Goal: Task Accomplishment & Management: Complete application form

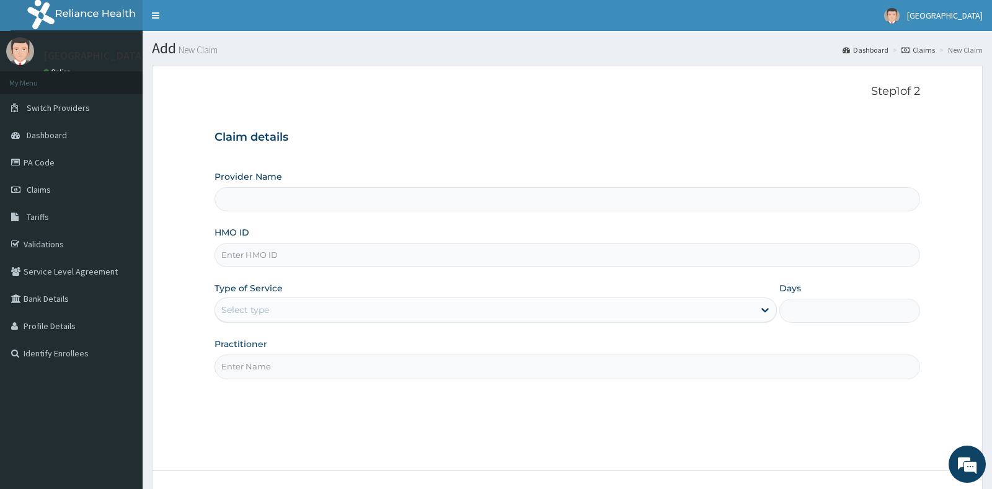
type input "[GEOGRAPHIC_DATA]"
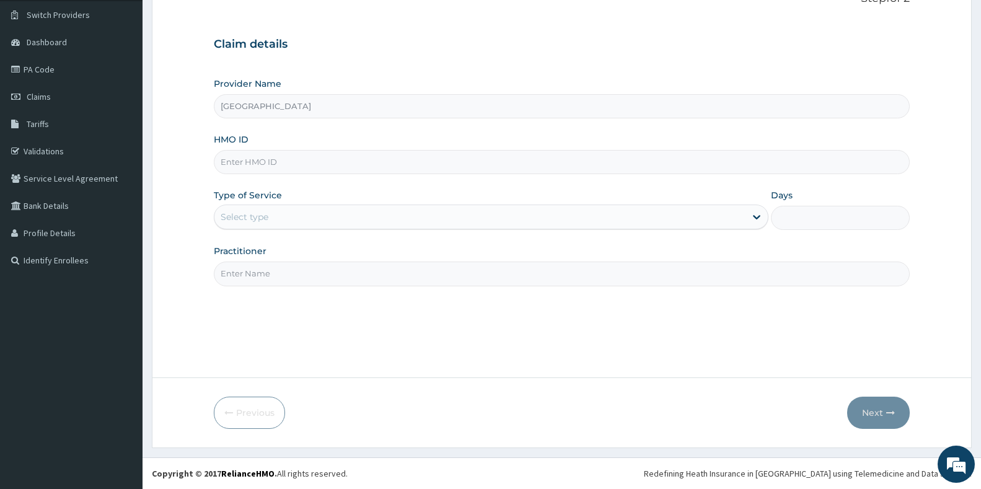
click at [280, 167] on input "HMO ID" at bounding box center [562, 162] width 696 height 24
paste input "eln/10214/b"
type input "eln/10214/b"
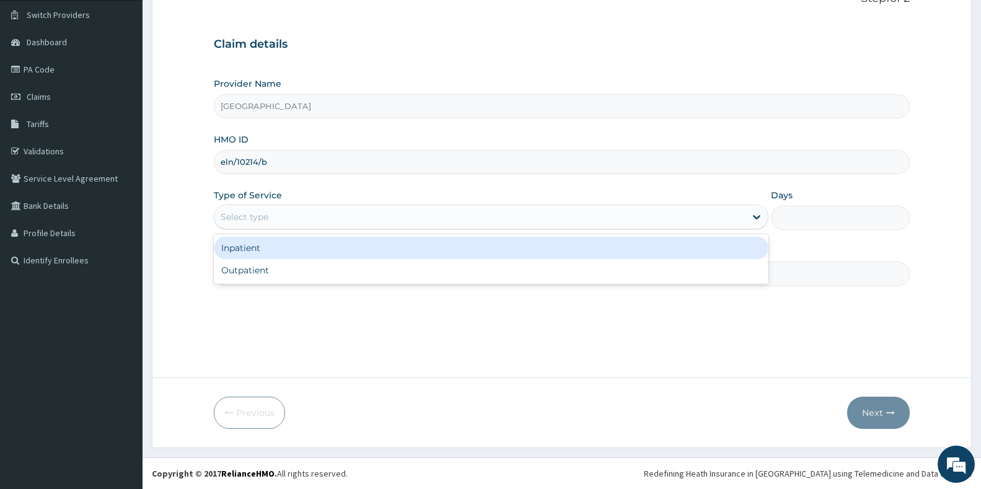
click at [263, 213] on div "Select type" at bounding box center [245, 217] width 48 height 12
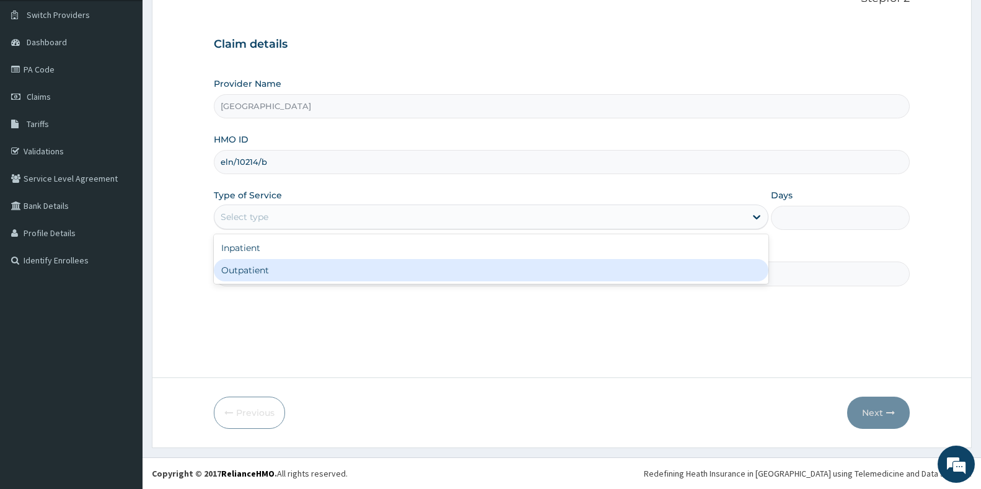
click at [254, 270] on div "Outpatient" at bounding box center [491, 270] width 555 height 22
type input "1"
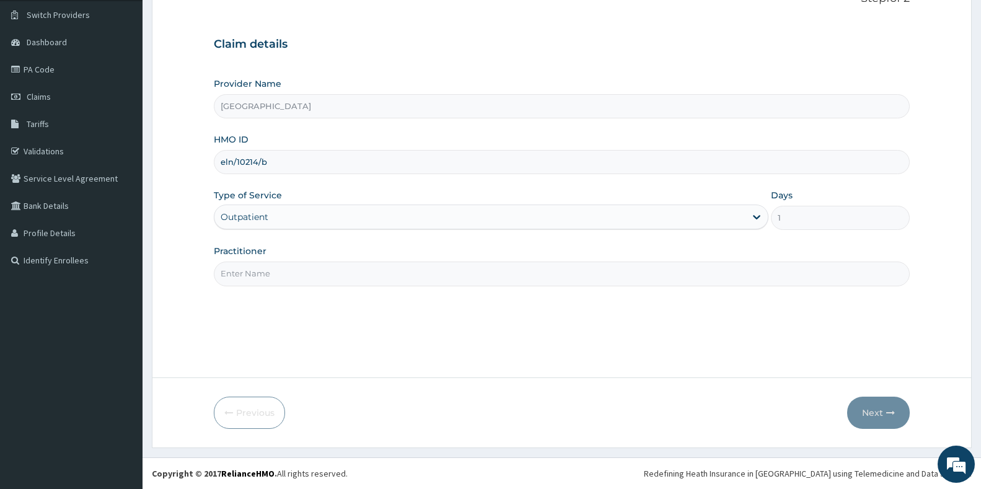
click at [332, 275] on input "Practitioner" at bounding box center [562, 274] width 696 height 24
type input "f"
click at [883, 414] on button "Next" at bounding box center [878, 413] width 63 height 32
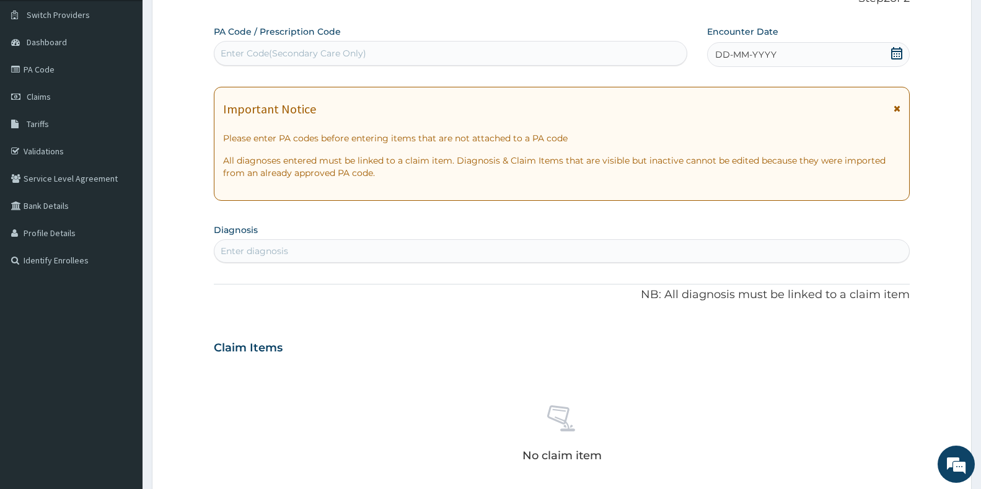
click at [380, 50] on div "Enter Code(Secondary Care Only)" at bounding box center [451, 53] width 472 height 20
paste input "PA/A276AF"
type input "PA/A276AF"
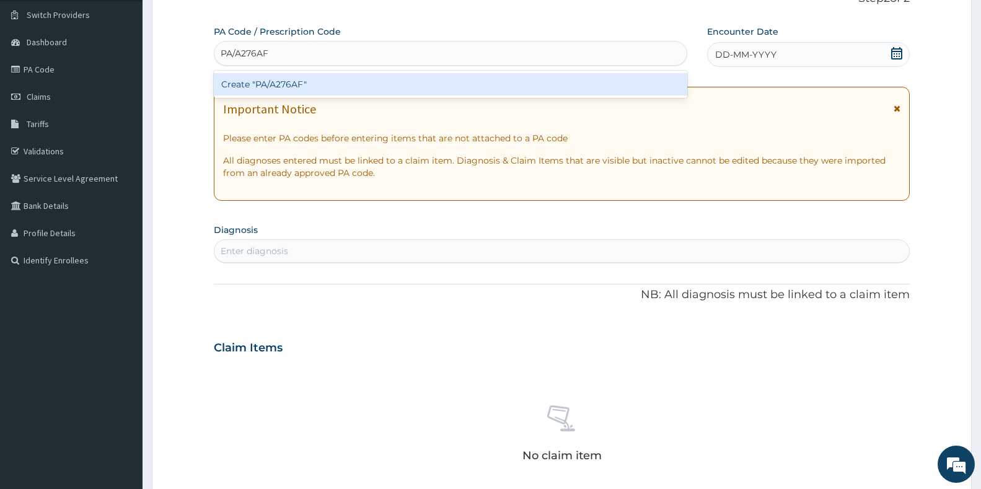
click at [308, 87] on div "Create "PA/A276AF"" at bounding box center [451, 84] width 474 height 22
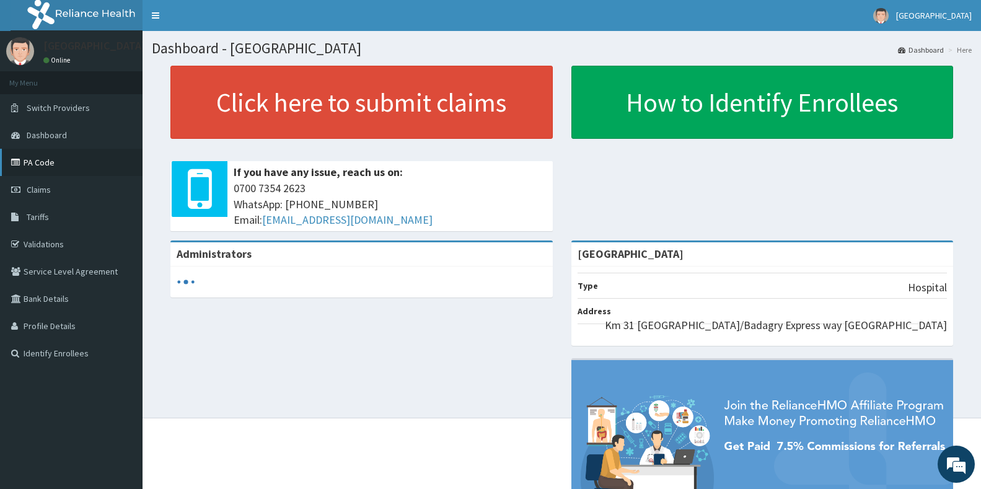
click at [55, 158] on link "PA Code" at bounding box center [71, 162] width 143 height 27
